Goal: Check status: Check status

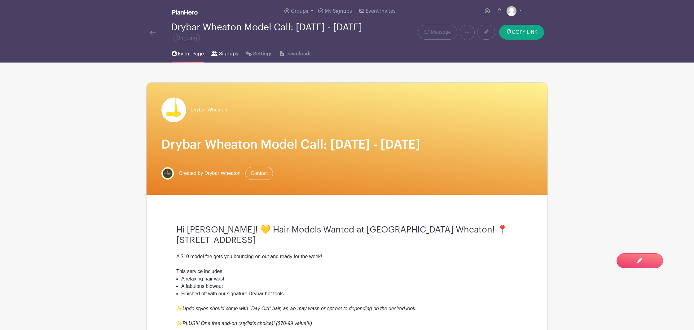
click at [229, 56] on span "Signups" at bounding box center [228, 53] width 19 height 7
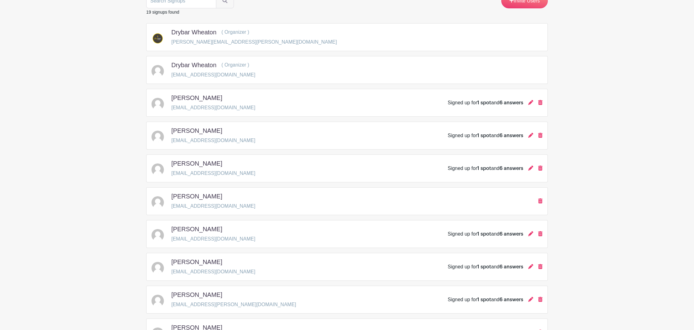
scroll to position [93, 0]
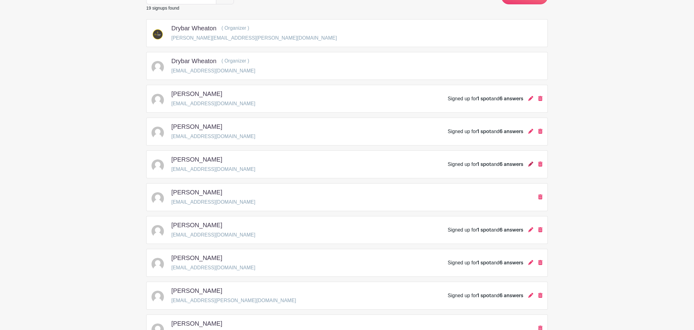
click at [530, 165] on icon at bounding box center [530, 164] width 5 height 5
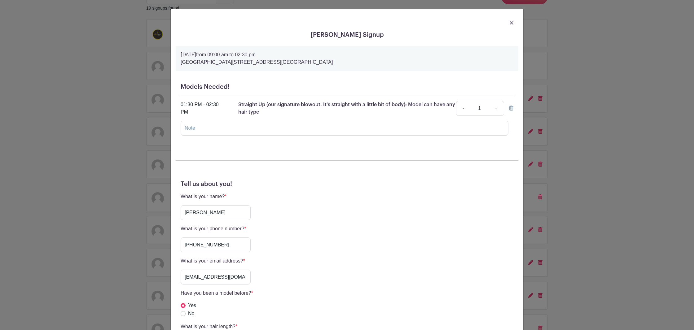
click at [130, 173] on div "[PERSON_NAME] Signup [DATE] 09:00 am to 02:30 pm [GEOGRAPHIC_DATA], [STREET_ADD…" at bounding box center [347, 165] width 694 height 330
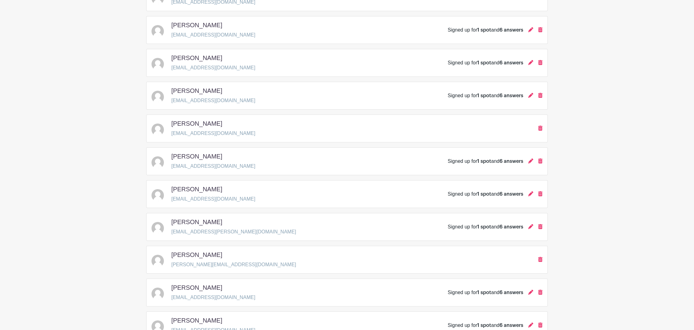
scroll to position [166, 0]
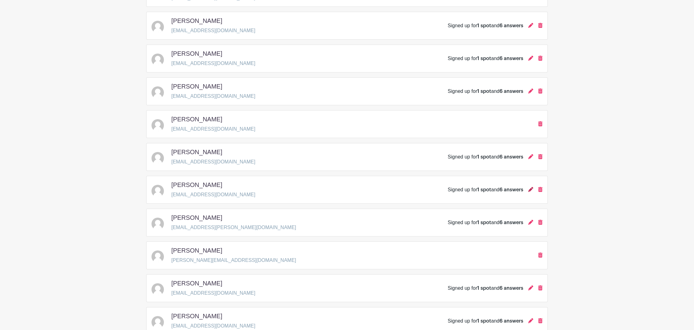
click at [529, 190] on icon at bounding box center [530, 189] width 5 height 5
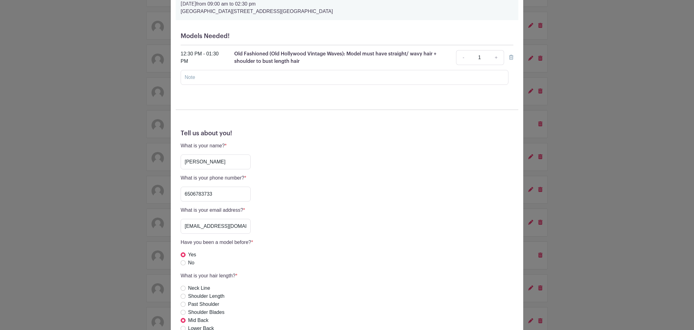
scroll to position [50, 0]
click at [116, 144] on div "[PERSON_NAME] Signup [DATE] 09:00 am to 02:30 pm [GEOGRAPHIC_DATA], [STREET_ADD…" at bounding box center [347, 165] width 694 height 330
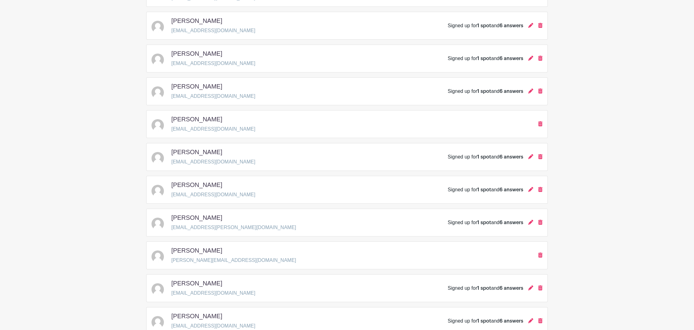
scroll to position [165, 0]
click at [530, 94] on icon at bounding box center [530, 92] width 5 height 5
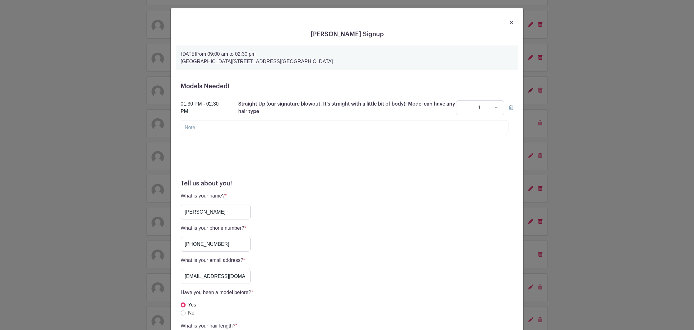
scroll to position [2, 0]
click at [113, 160] on div "[PERSON_NAME] Signup [DATE] 09:00 am to 02:30 pm [GEOGRAPHIC_DATA], [STREET_ADD…" at bounding box center [347, 165] width 694 height 330
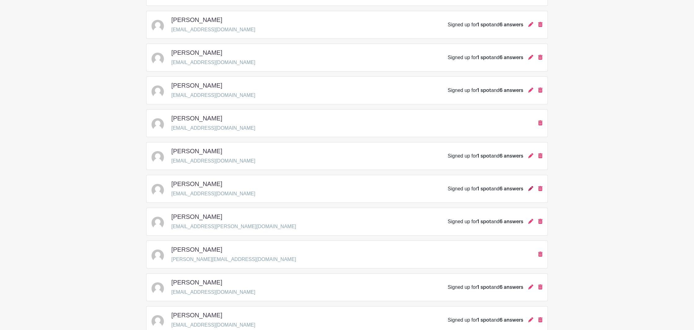
click at [528, 191] on icon at bounding box center [530, 188] width 5 height 5
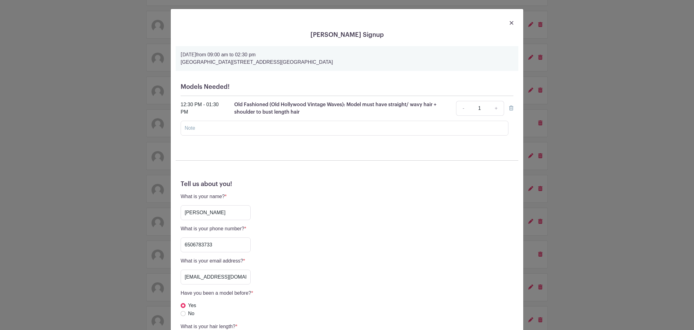
click at [153, 63] on div "[PERSON_NAME] Signup [DATE] 09:00 am to 02:30 pm [GEOGRAPHIC_DATA], [STREET_ADD…" at bounding box center [347, 165] width 694 height 330
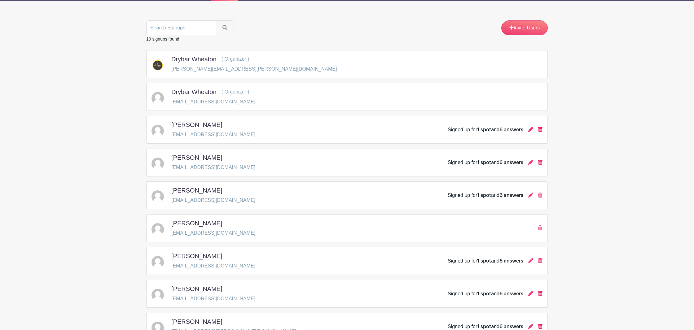
scroll to position [0, 0]
